Goal: Find specific page/section

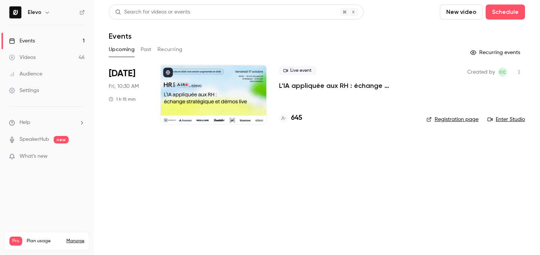
click at [297, 118] on h4 "645" at bounding box center [296, 118] width 11 height 10
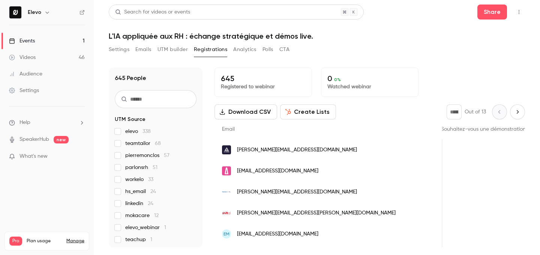
scroll to position [16, 0]
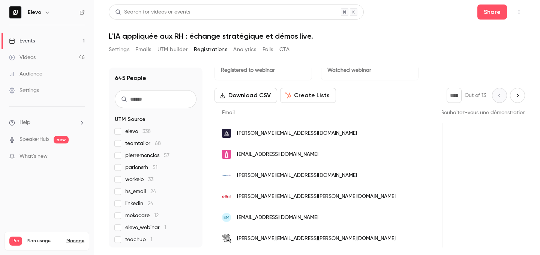
click at [47, 46] on link "Events 1" at bounding box center [47, 41] width 94 height 16
